Goal: Information Seeking & Learning: Learn about a topic

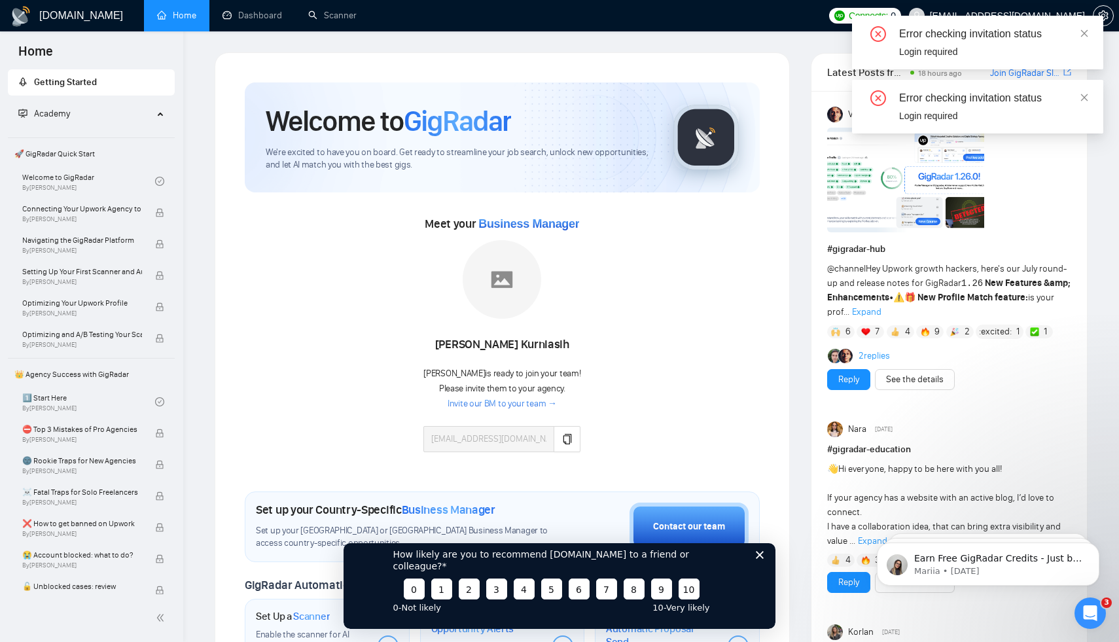
click at [1080, 22] on div "Error checking invitation status Login required" at bounding box center [977, 43] width 251 height 54
click at [1080, 24] on div "Error checking invitation status Login required" at bounding box center [977, 43] width 251 height 54
click at [1081, 29] on icon "close" at bounding box center [1084, 33] width 9 height 9
click at [1082, 33] on icon "close" at bounding box center [1084, 33] width 9 height 9
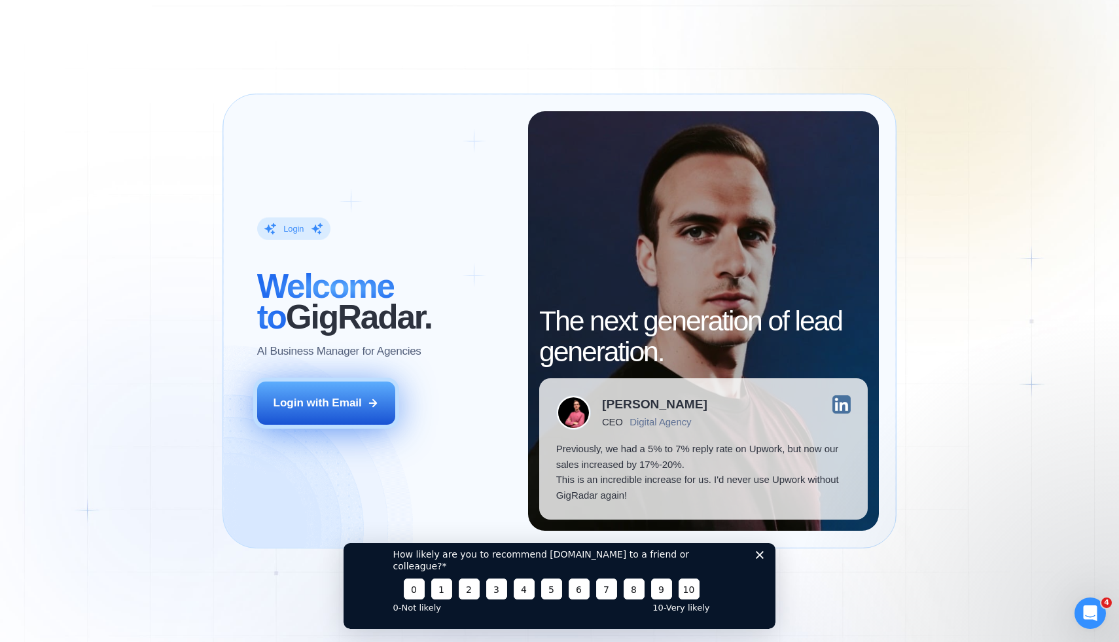
click at [347, 407] on div "Login with Email" at bounding box center [317, 403] width 88 height 16
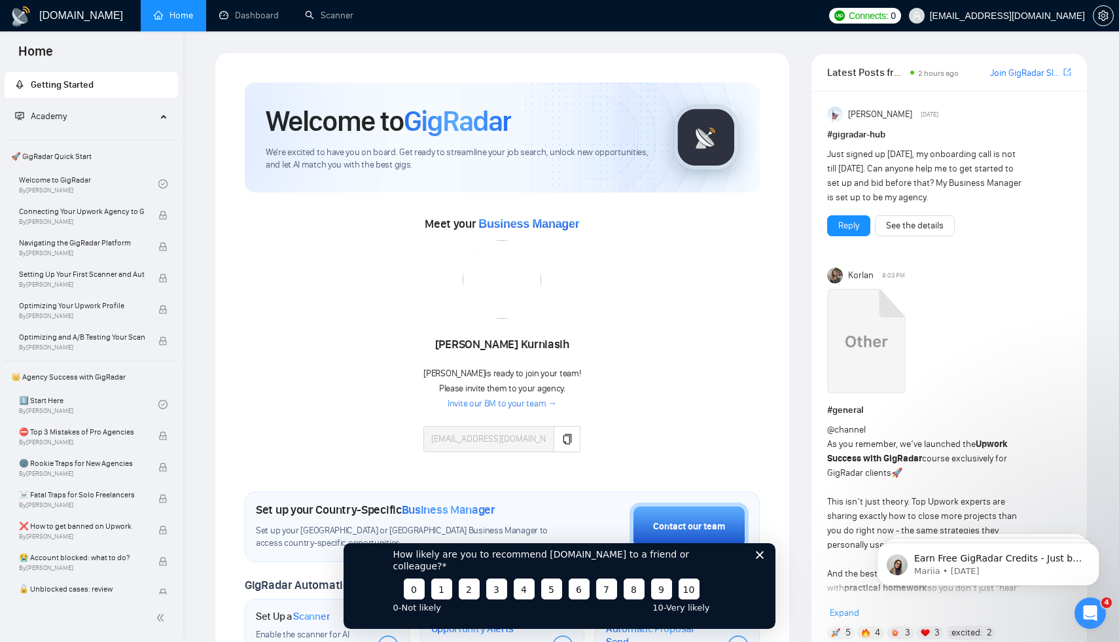
click at [758, 558] on icon "Close survey" at bounding box center [760, 554] width 8 height 8
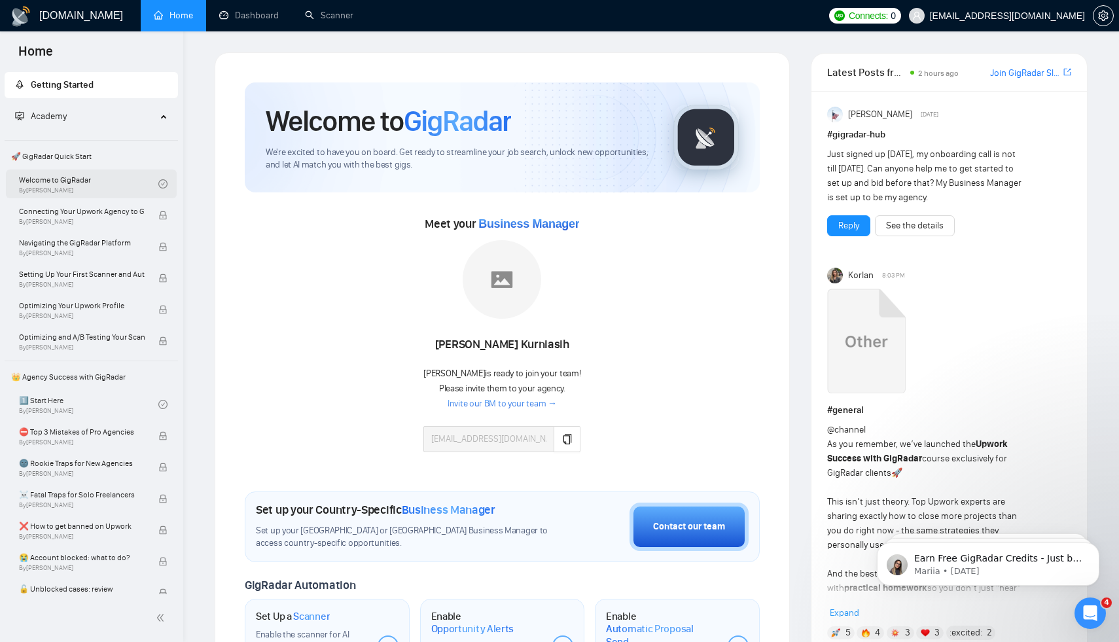
click at [92, 189] on link "Welcome to GigRadar By Vlad Timinsky" at bounding box center [88, 183] width 139 height 29
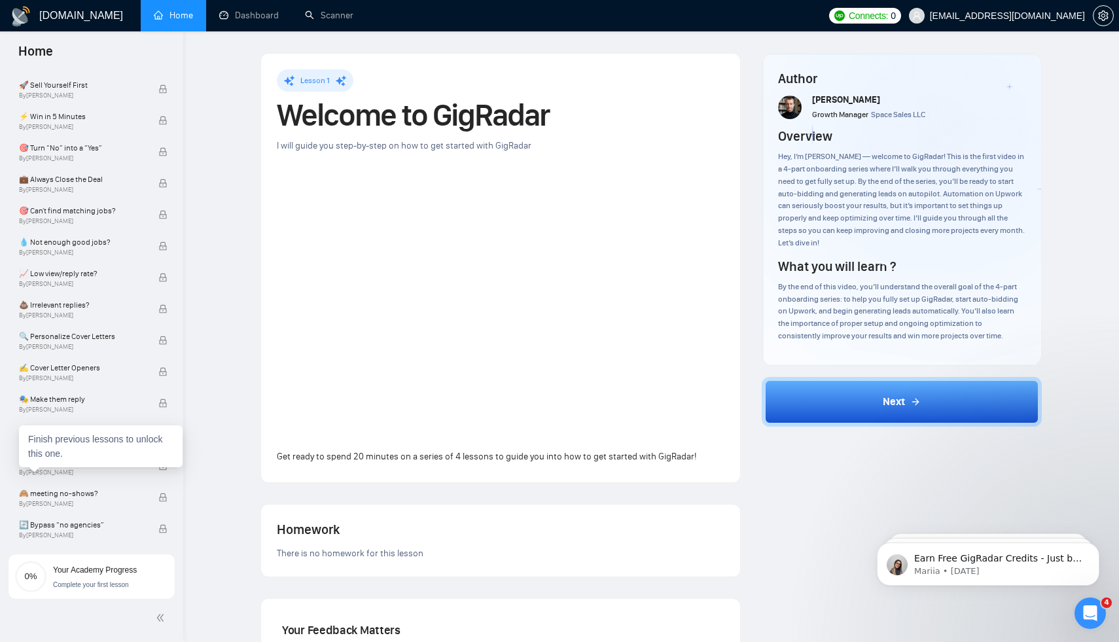
scroll to position [726, 0]
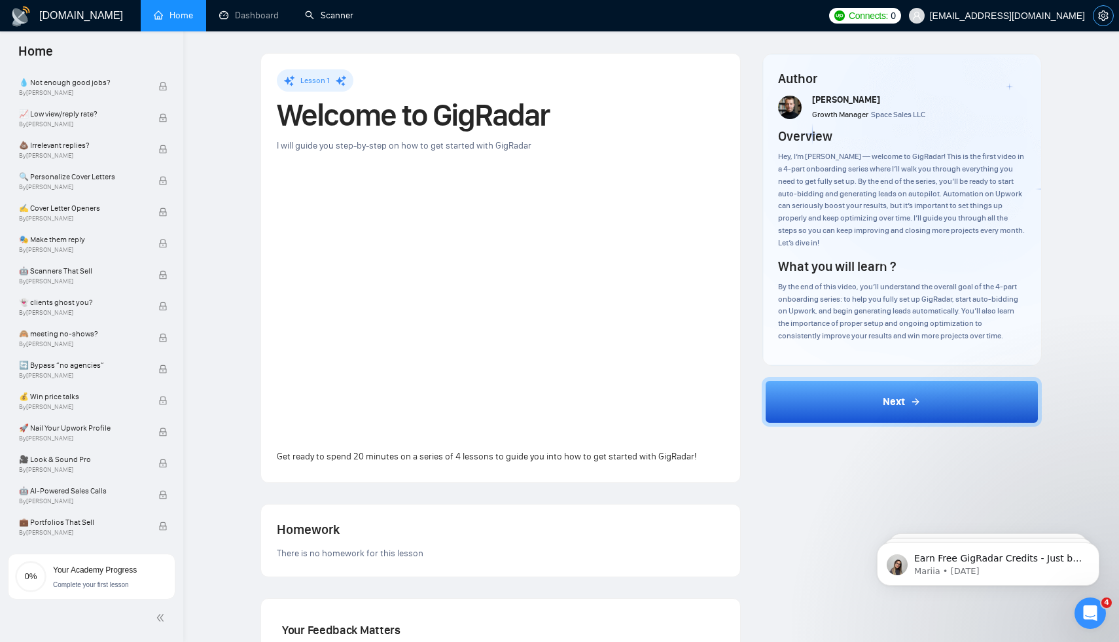
click at [1106, 20] on icon "setting" at bounding box center [1103, 15] width 10 height 10
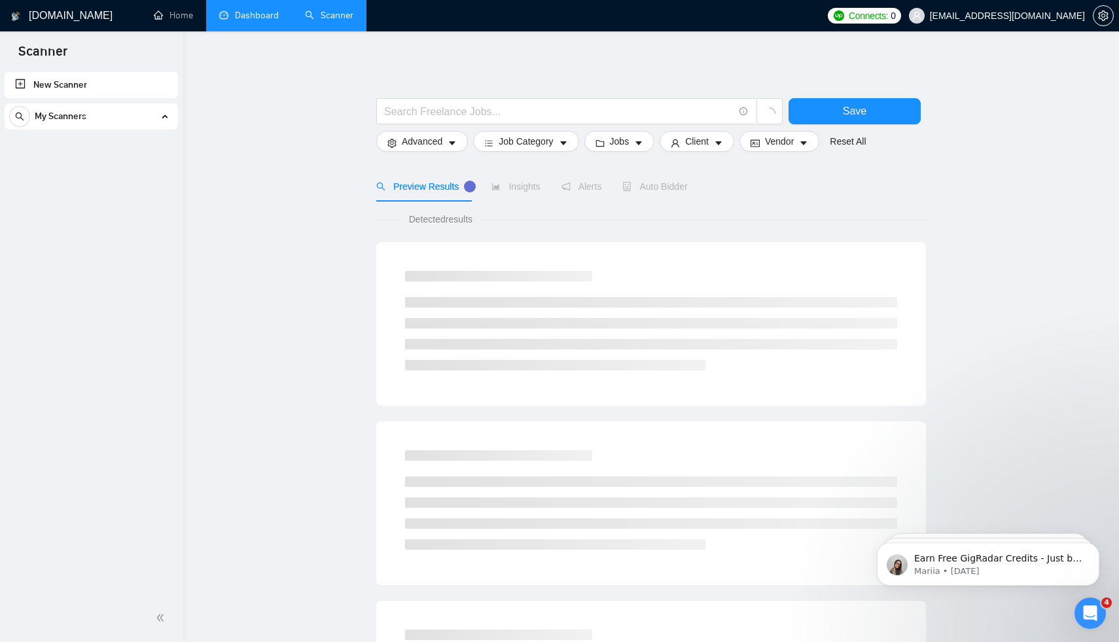
click at [270, 10] on link "Dashboard" at bounding box center [249, 15] width 60 height 11
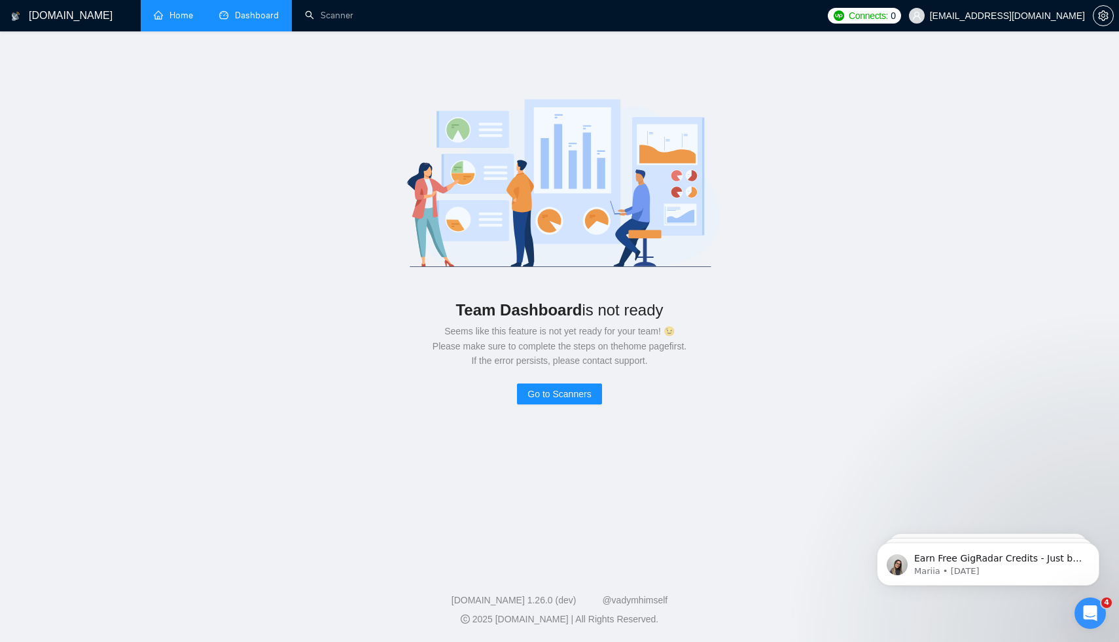
click at [167, 10] on link "Home" at bounding box center [173, 15] width 39 height 11
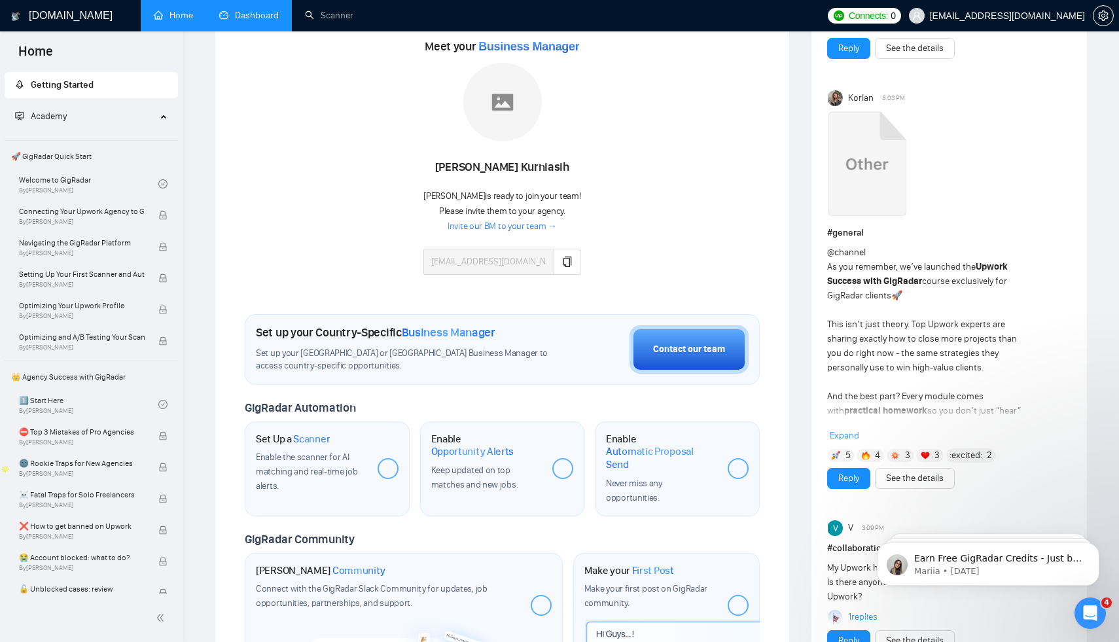
scroll to position [136, 0]
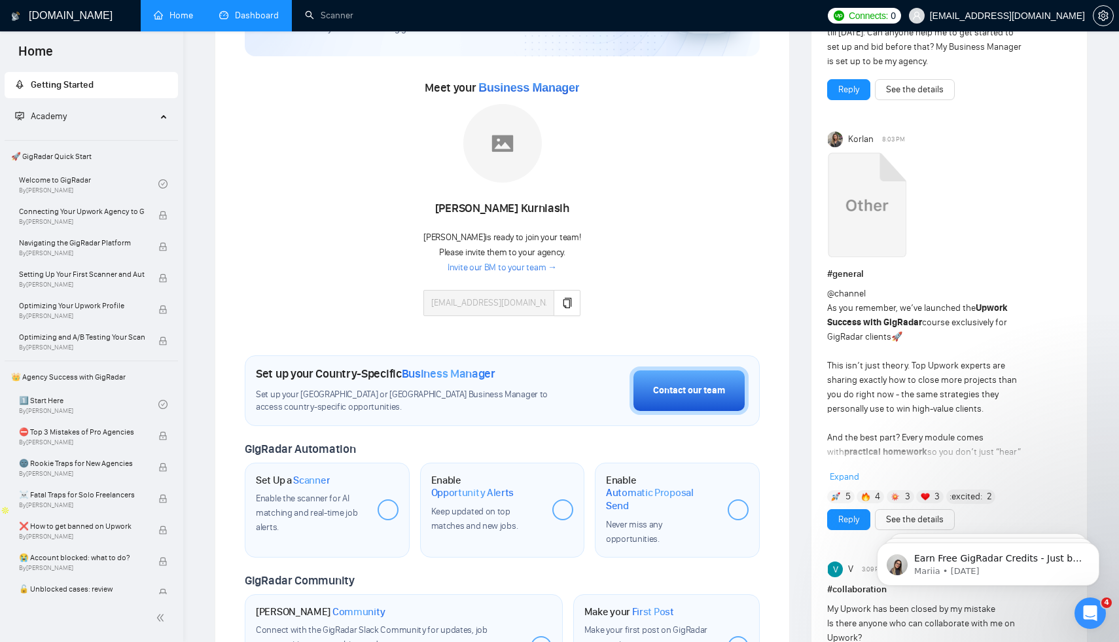
click at [523, 266] on link "Invite our BM to your team →" at bounding box center [502, 268] width 109 height 12
